Goal: Information Seeking & Learning: Find specific page/section

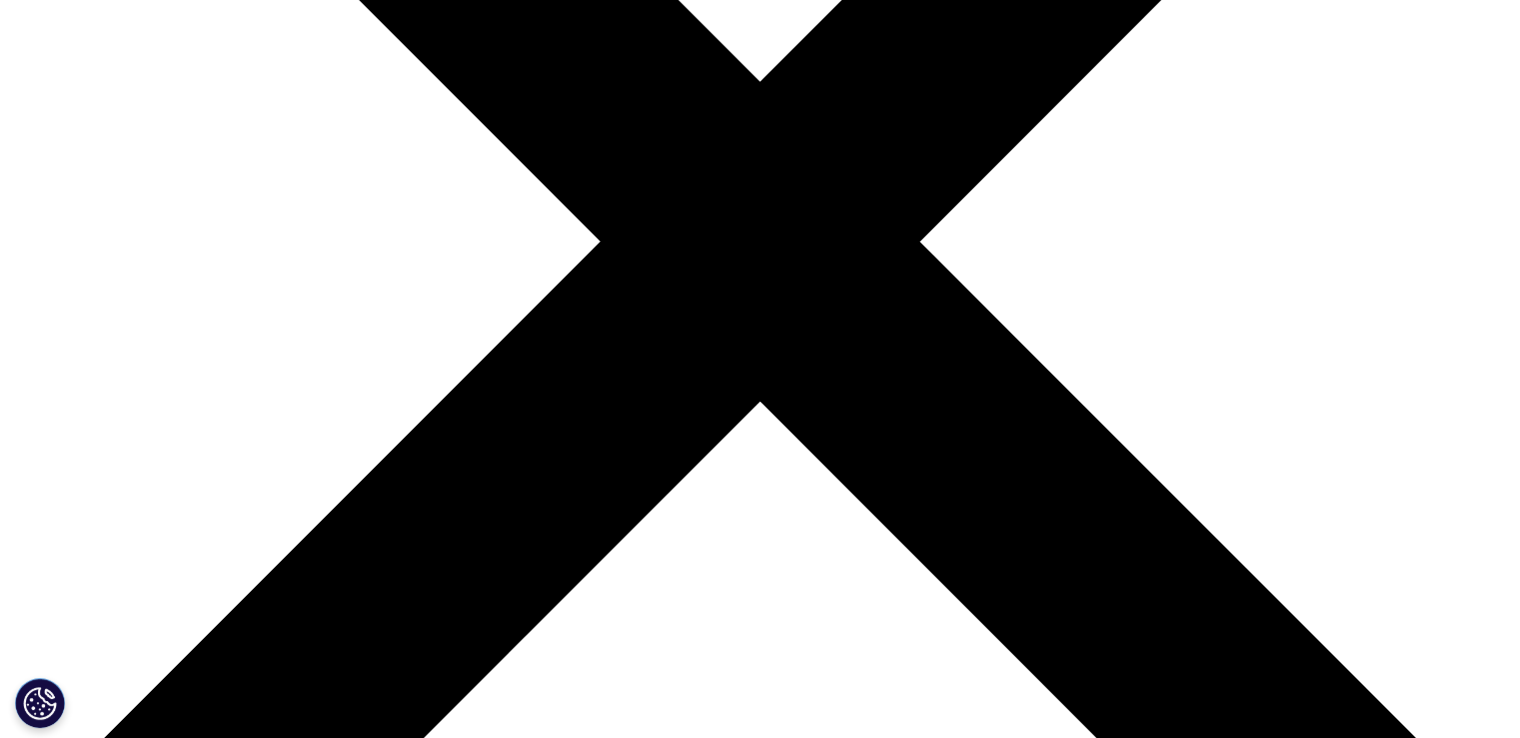
scroll to position [700, 0]
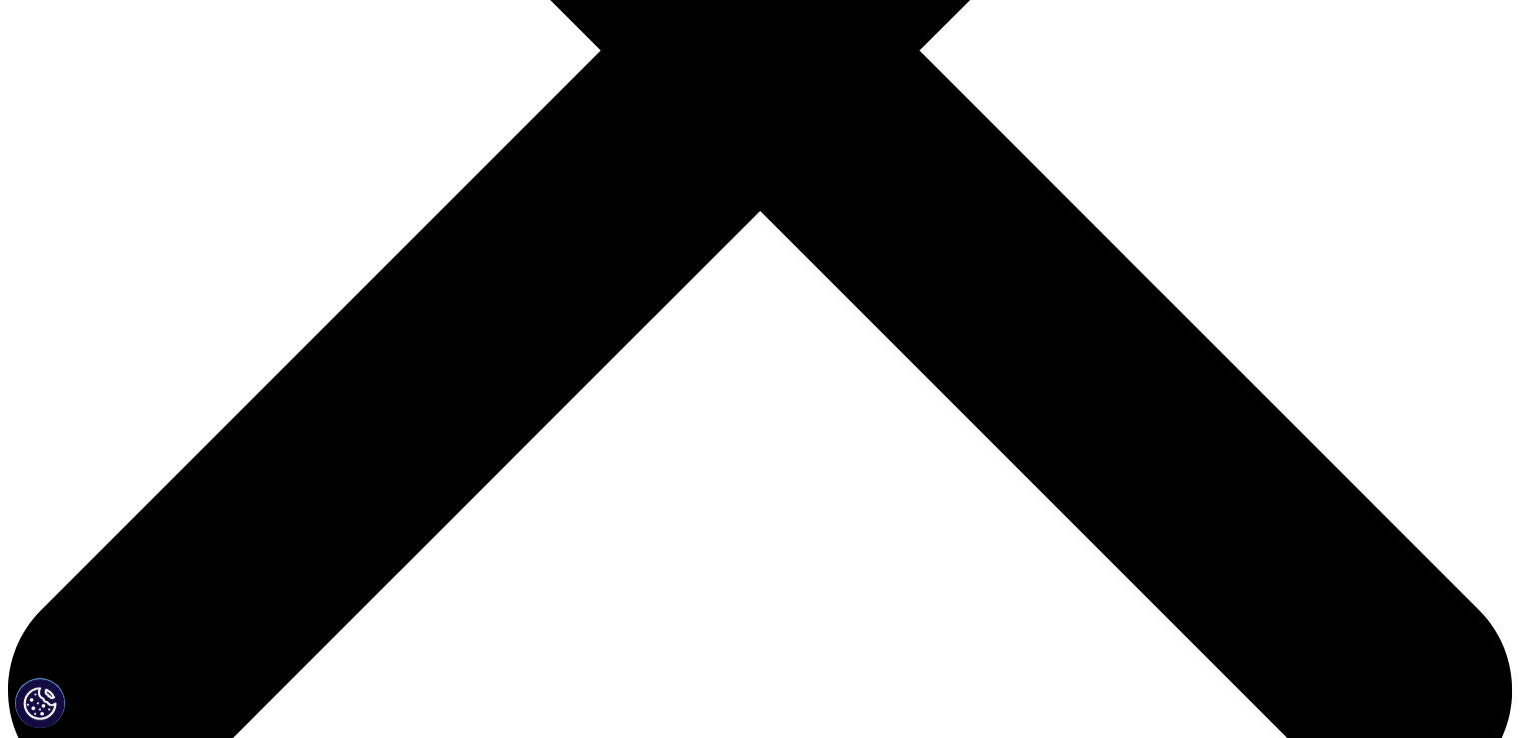
scroll to position [600, 0]
